Goal: Transaction & Acquisition: Purchase product/service

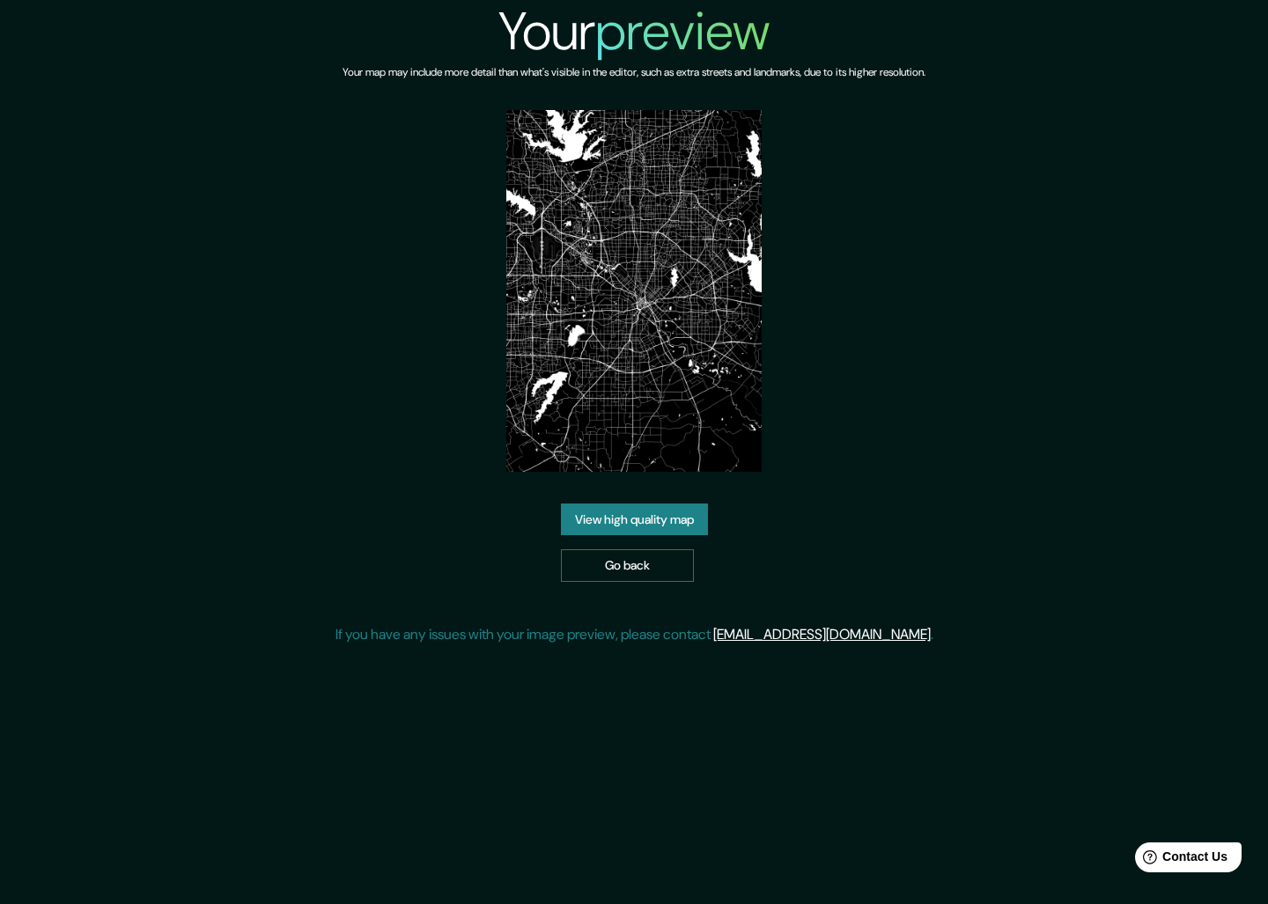
click at [604, 572] on link "Go back" at bounding box center [627, 566] width 133 height 33
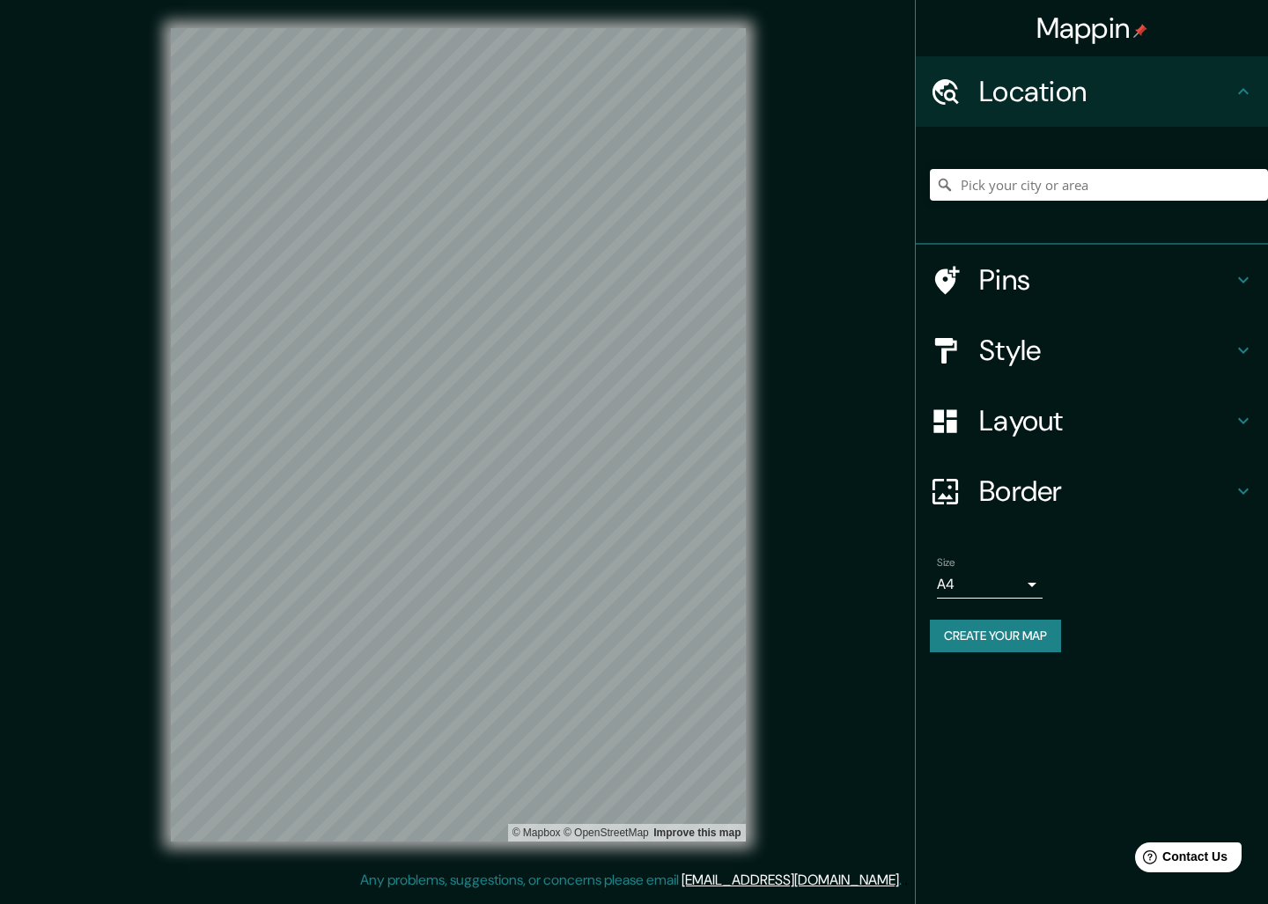
click at [1023, 166] on div at bounding box center [1099, 185] width 338 height 88
click at [1023, 179] on input "Pick your city or area" at bounding box center [1099, 185] width 338 height 32
paste input "8041 Walnut Hill Ln Suite 912, Dallas, TX 75231"
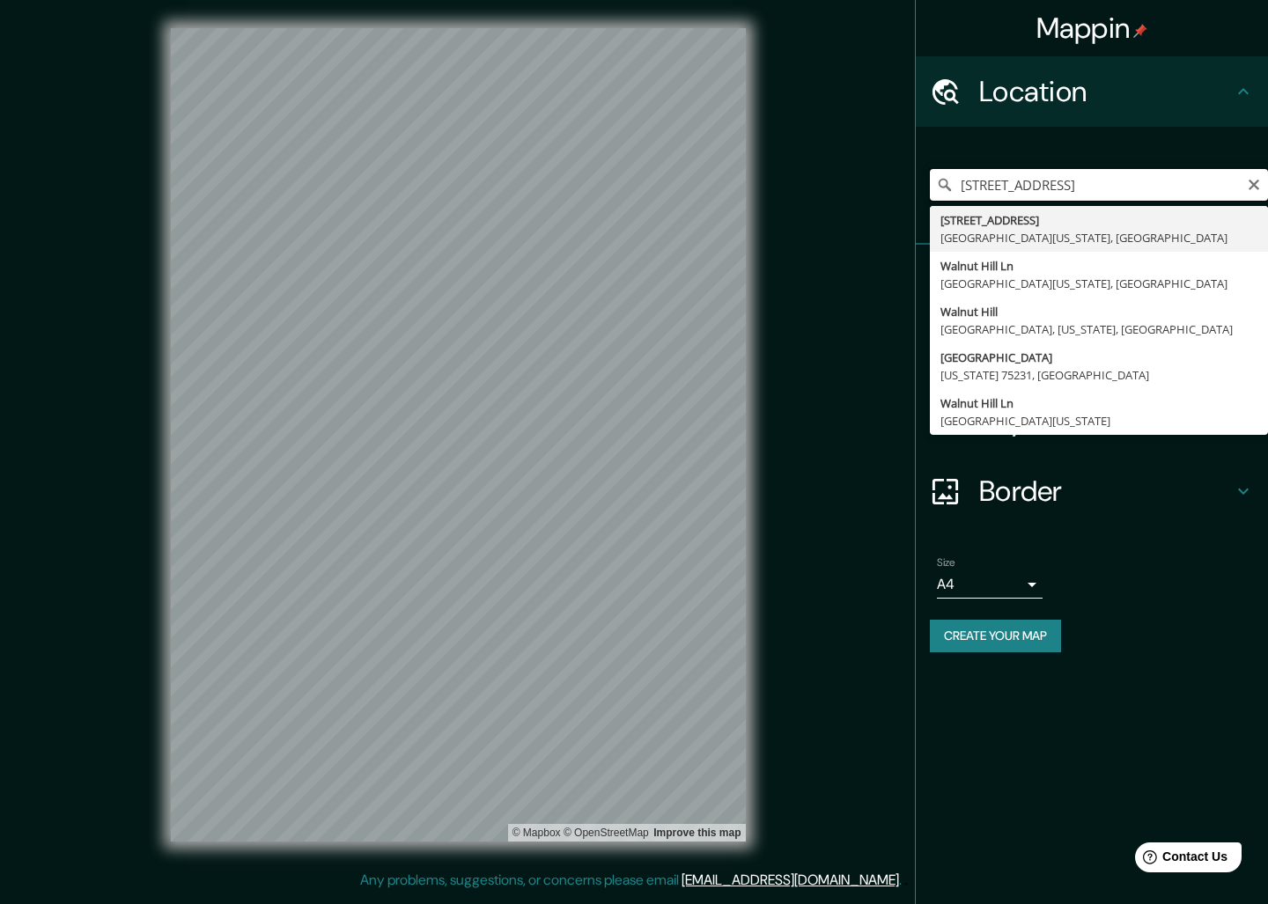
type input "8041 Walnut Hill Lane, Dallas, Texas 75231, United States"
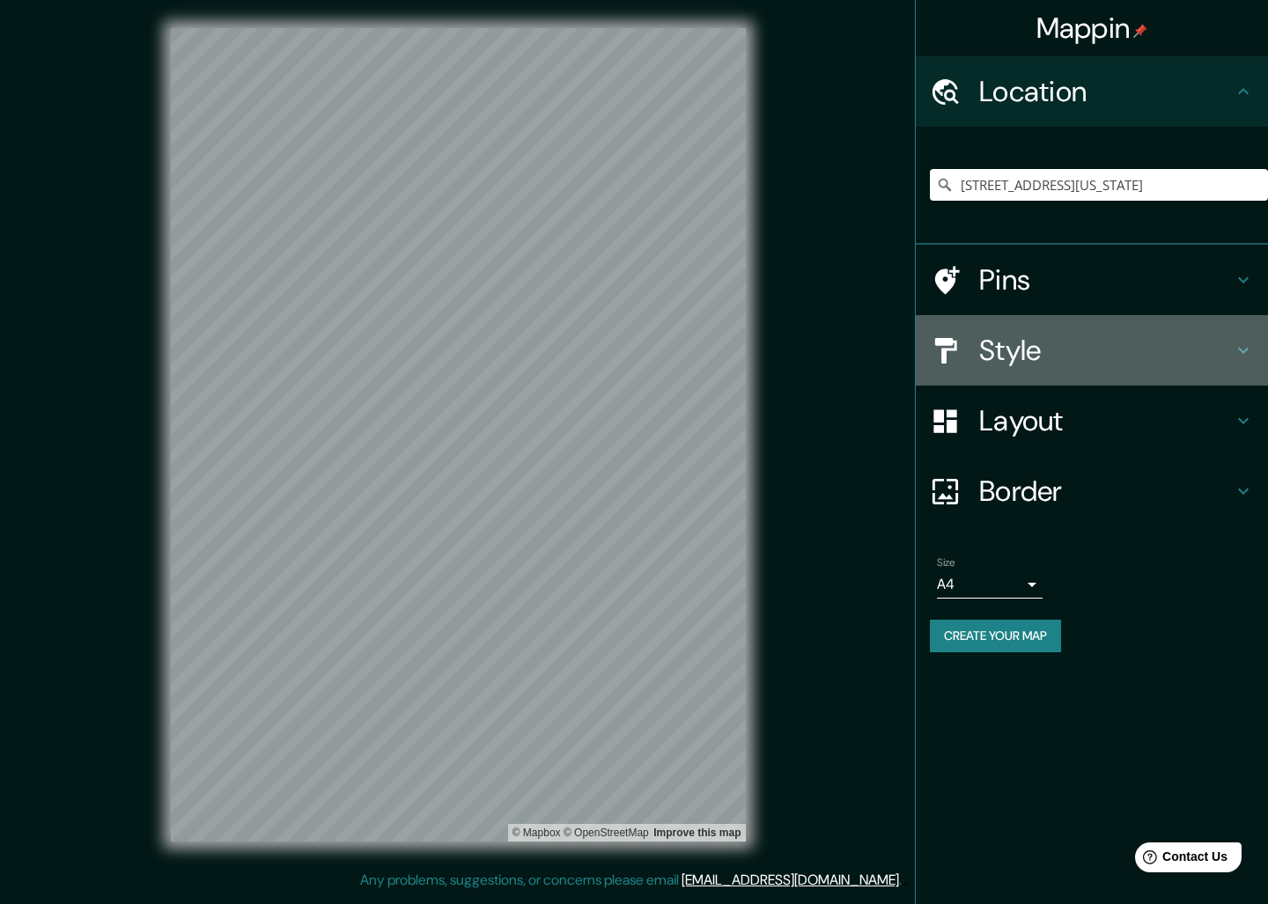
click at [1027, 352] on h4 "Style" at bounding box center [1106, 350] width 254 height 35
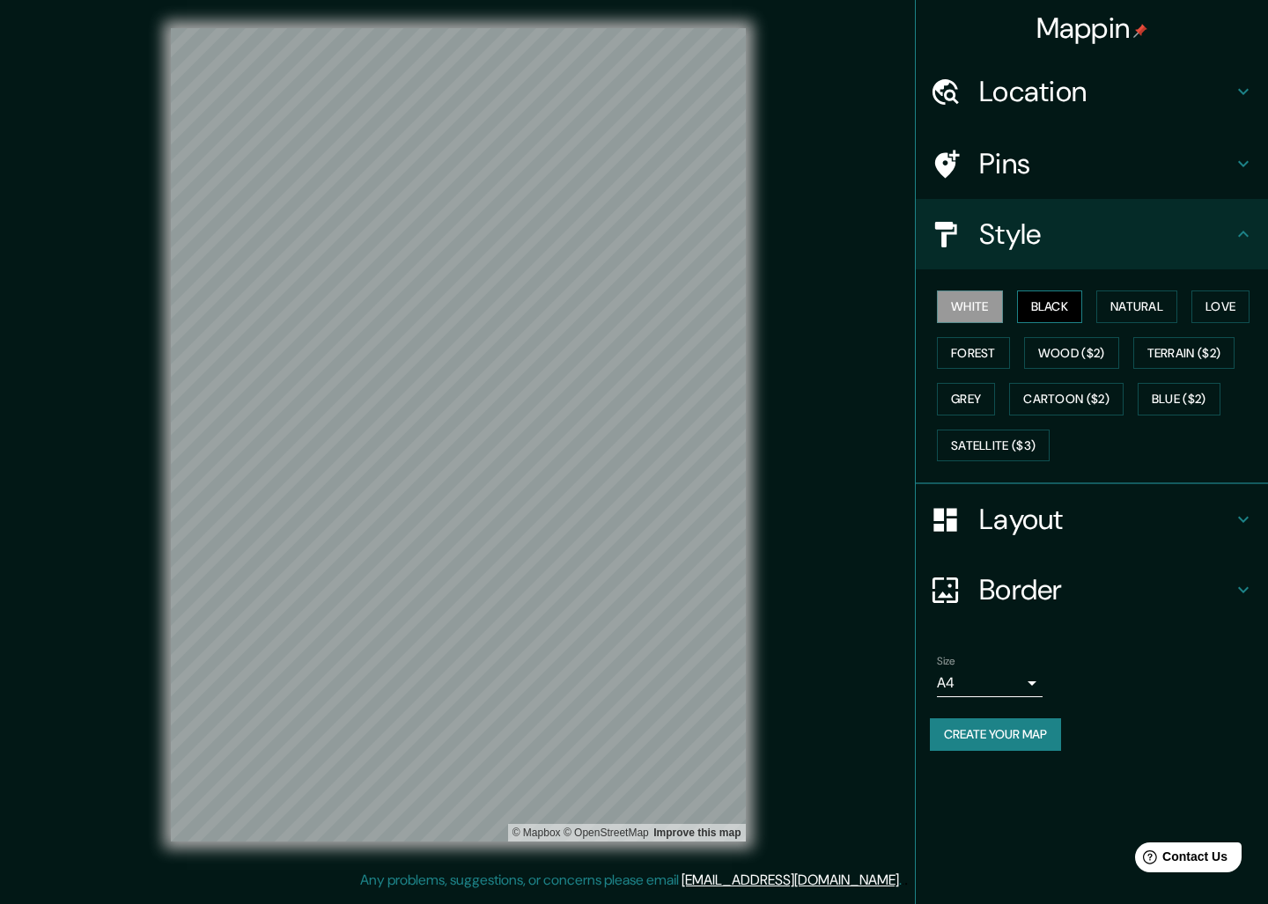
click at [1041, 304] on button "Black" at bounding box center [1050, 307] width 66 height 33
click at [1034, 540] on div "Layout" at bounding box center [1092, 519] width 352 height 70
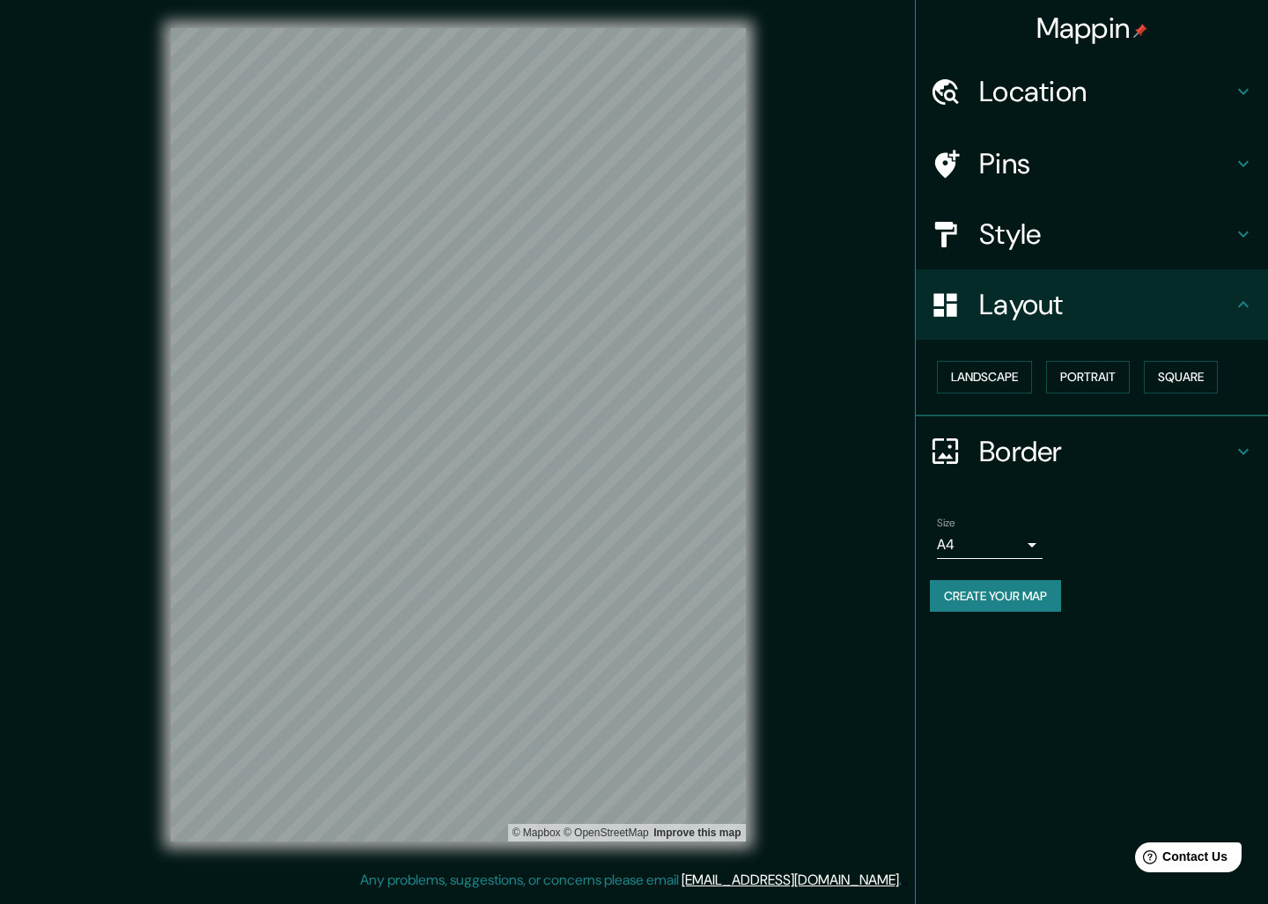
click at [997, 595] on button "Create your map" at bounding box center [995, 596] width 131 height 33
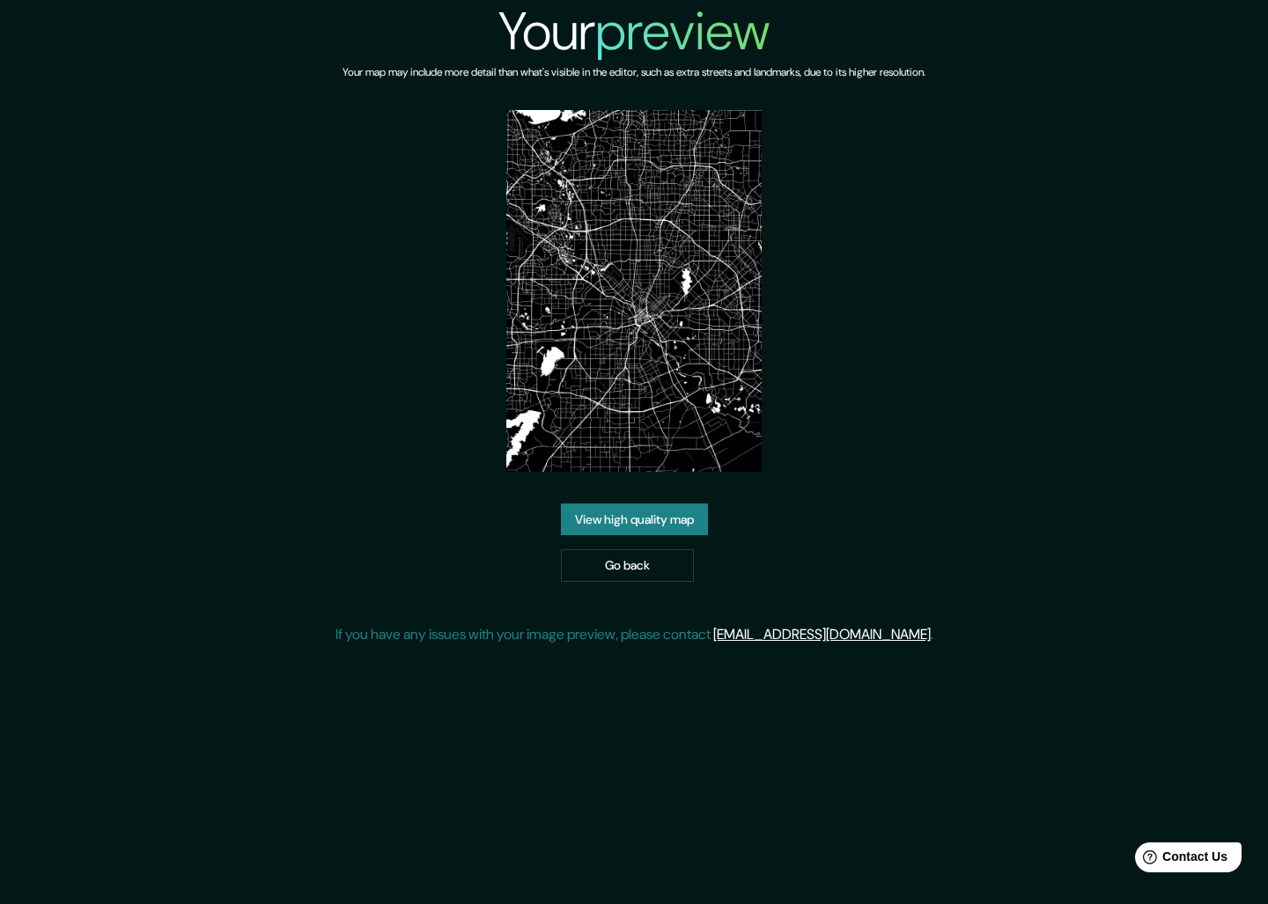
click at [678, 527] on link "View high quality map" at bounding box center [634, 520] width 147 height 33
